Goal: Task Accomplishment & Management: Complete application form

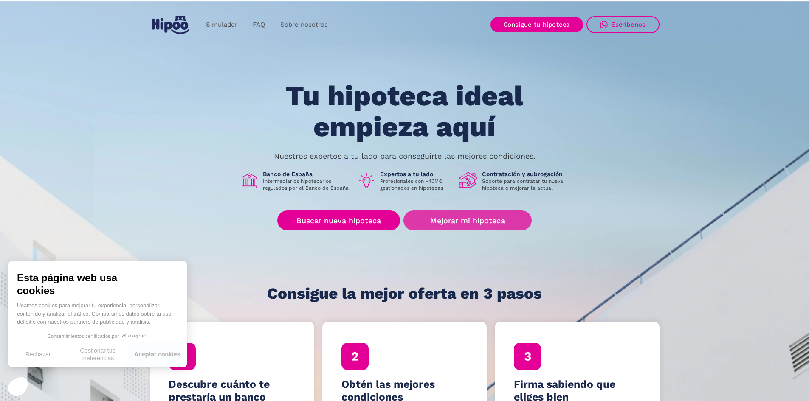
click at [454, 218] on link "Mejorar mi hipoteca" at bounding box center [467, 221] width 128 height 20
click at [152, 357] on button "Aceptar cookies" at bounding box center [156, 354] width 59 height 25
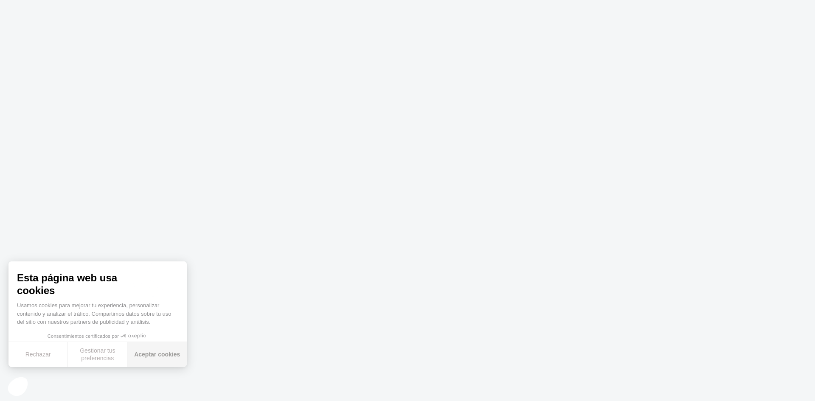
click at [171, 355] on button "Aceptar cookies" at bounding box center [156, 354] width 59 height 25
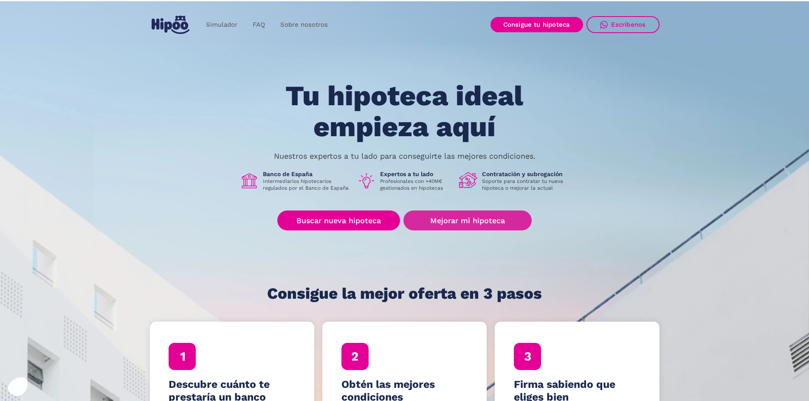
click at [487, 223] on link "Mejorar mi hipoteca" at bounding box center [467, 221] width 128 height 20
